Goal: Find specific page/section: Find specific page/section

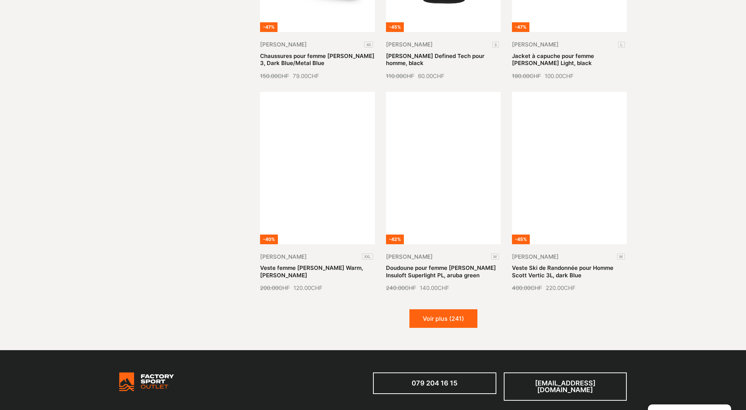
scroll to position [760, 0]
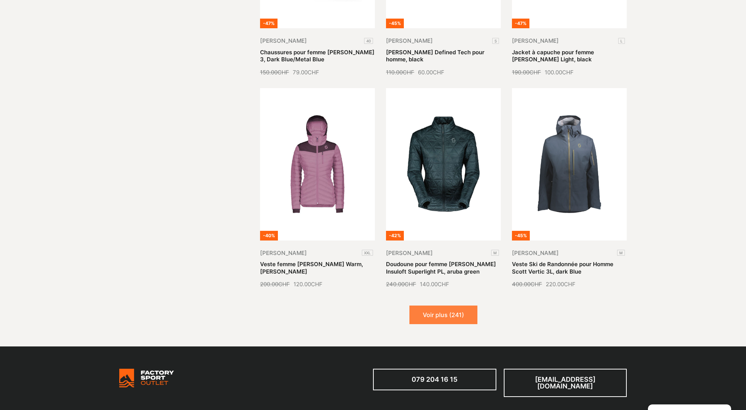
click at [436, 311] on button "Voir plus (241)" at bounding box center [444, 315] width 68 height 19
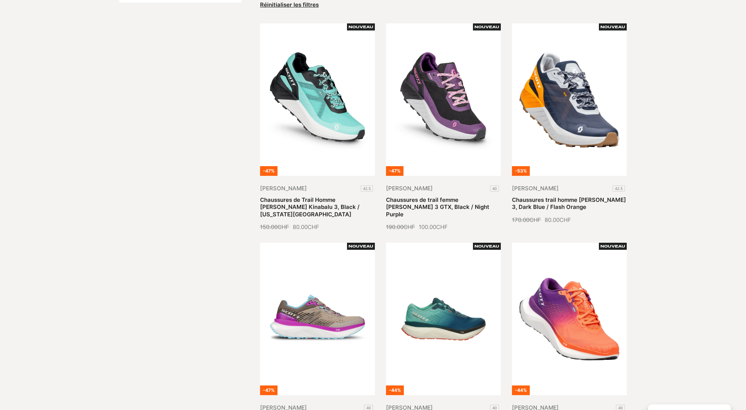
scroll to position [0, 0]
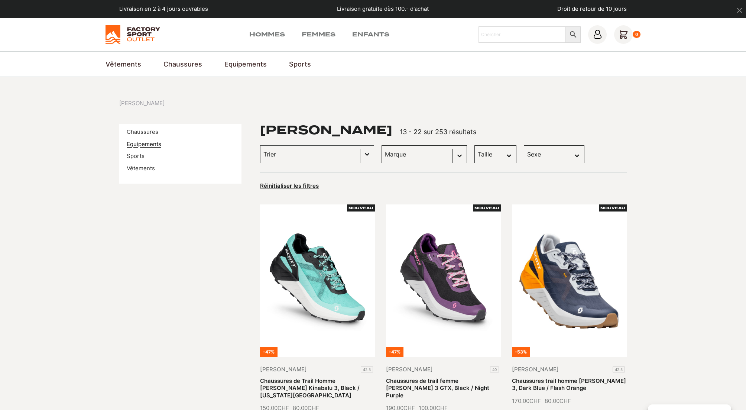
click at [150, 145] on link "Equipements" at bounding box center [144, 144] width 35 height 7
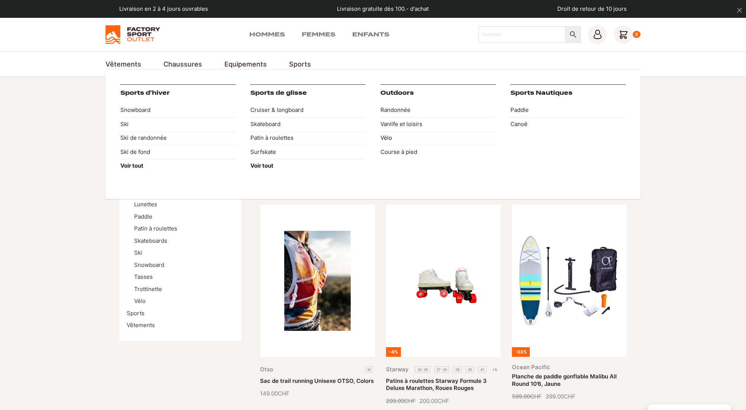
click at [388, 139] on link "Vélo" at bounding box center [438, 138] width 115 height 14
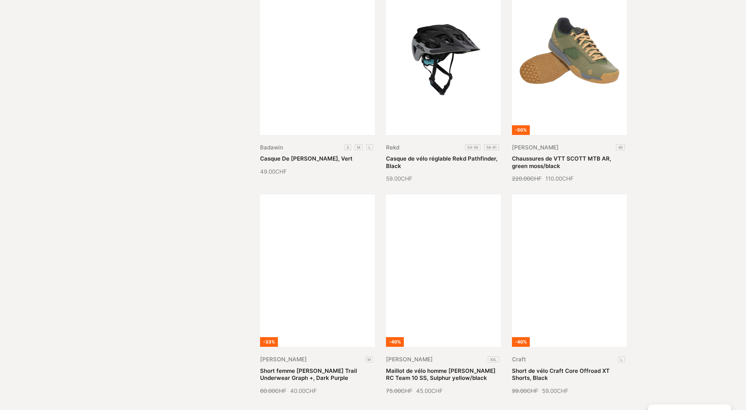
scroll to position [752, 0]
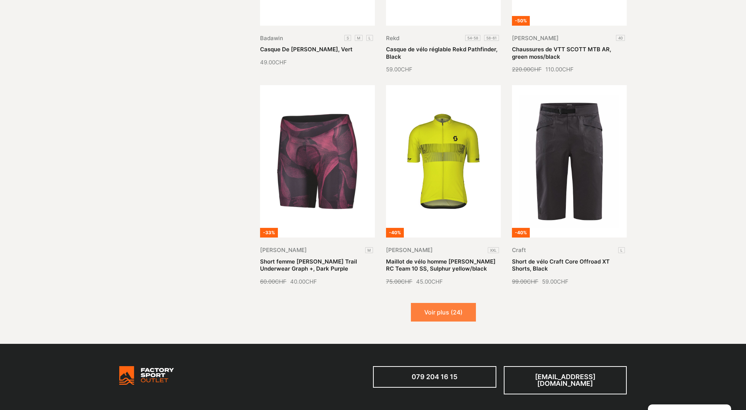
click at [436, 313] on button "Voir plus (24)" at bounding box center [443, 312] width 65 height 19
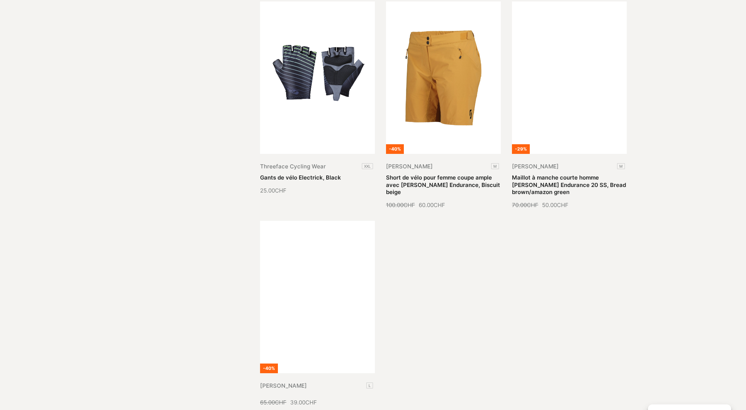
scroll to position [1543, 0]
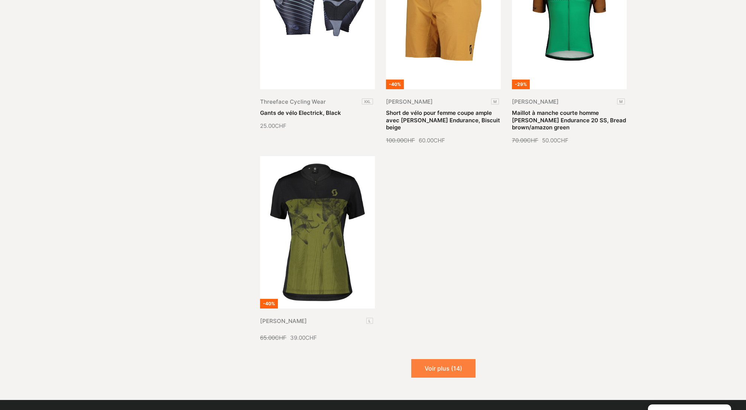
click at [436, 361] on button "Voir plus (14)" at bounding box center [443, 368] width 64 height 19
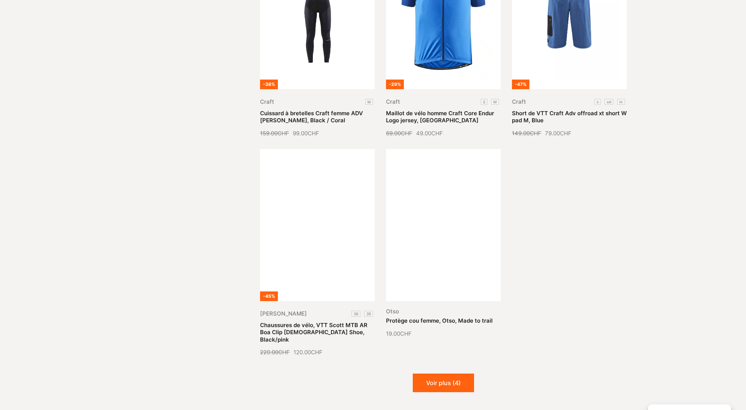
scroll to position [2200, 0]
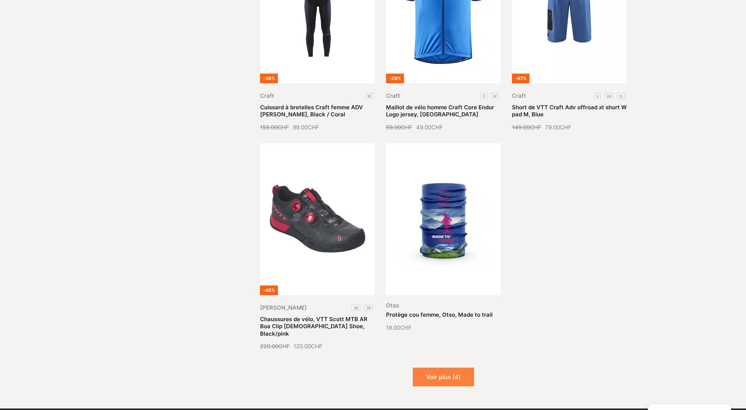
click at [449, 368] on button "Voir plus (4)" at bounding box center [443, 377] width 61 height 19
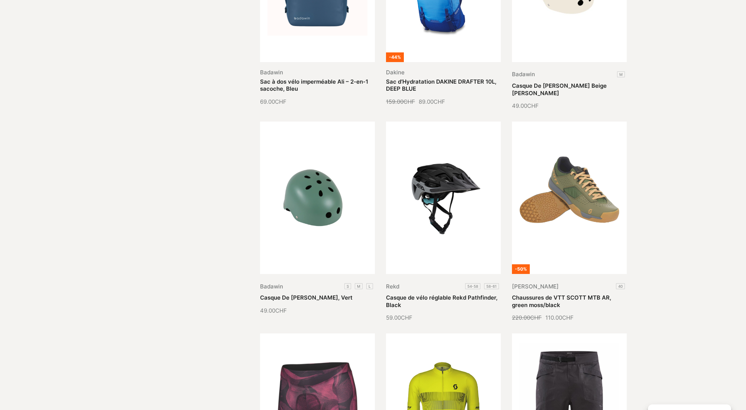
scroll to position [0, 0]
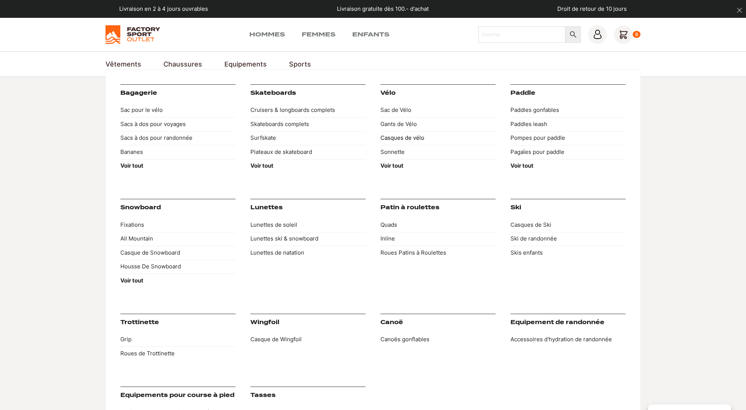
click at [394, 140] on link "Casques de vélo" at bounding box center [438, 138] width 115 height 14
